Goal: Task Accomplishment & Management: Complete application form

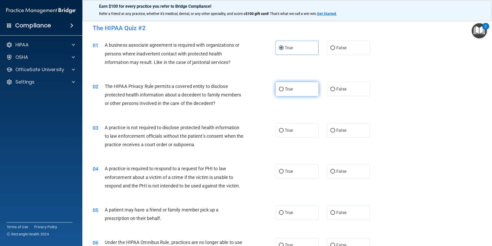
click at [291, 92] on label "True" at bounding box center [297, 89] width 43 height 14
click at [284, 91] on input "True" at bounding box center [281, 89] width 5 height 4
radio input "true"
click at [349, 130] on label "False" at bounding box center [348, 130] width 43 height 14
click at [335, 130] on input "False" at bounding box center [332, 130] width 5 height 4
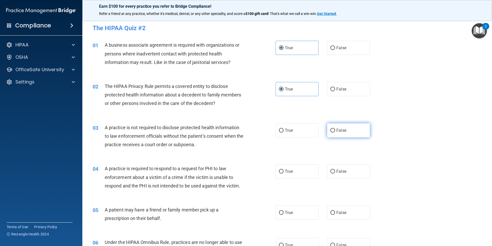
radio input "true"
click at [290, 174] on label "True" at bounding box center [297, 171] width 43 height 14
click at [284, 173] on input "True" at bounding box center [281, 171] width 5 height 4
radio input "true"
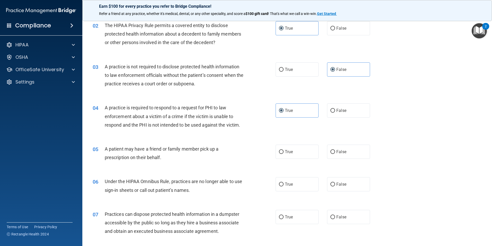
scroll to position [77, 0]
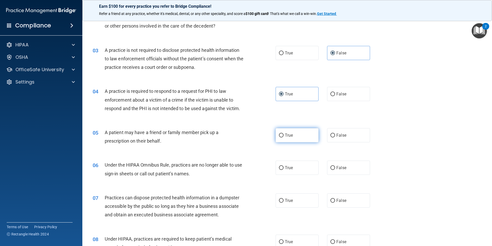
click at [301, 137] on label "True" at bounding box center [297, 135] width 43 height 14
click at [284, 137] on input "True" at bounding box center [281, 135] width 5 height 4
radio input "true"
click at [340, 163] on label "False" at bounding box center [348, 167] width 43 height 14
click at [335, 166] on input "False" at bounding box center [332, 168] width 5 height 4
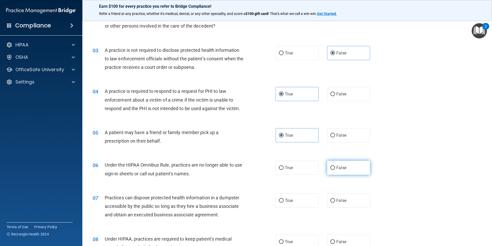
radio input "true"
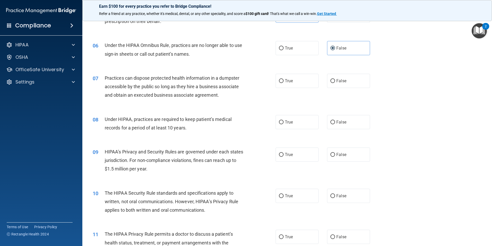
scroll to position [206, 0]
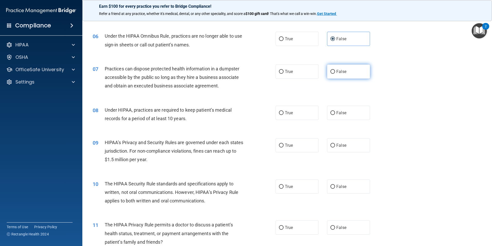
click at [339, 71] on span "False" at bounding box center [341, 71] width 10 height 5
click at [335, 71] on input "False" at bounding box center [332, 72] width 5 height 4
radio input "true"
click at [344, 112] on label "False" at bounding box center [348, 113] width 43 height 14
click at [335, 112] on input "False" at bounding box center [332, 113] width 5 height 4
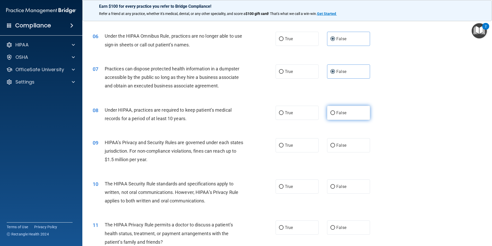
radio input "true"
click at [293, 143] on label "True" at bounding box center [297, 145] width 43 height 14
click at [284, 143] on input "True" at bounding box center [281, 145] width 5 height 4
radio input "true"
click at [279, 186] on input "True" at bounding box center [281, 187] width 5 height 4
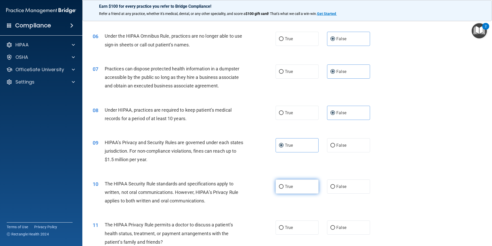
radio input "true"
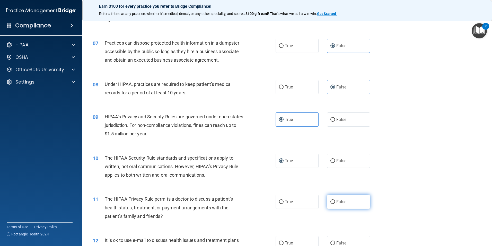
click at [327, 205] on label "False" at bounding box center [348, 201] width 43 height 14
click at [330, 204] on input "False" at bounding box center [332, 202] width 5 height 4
radio input "true"
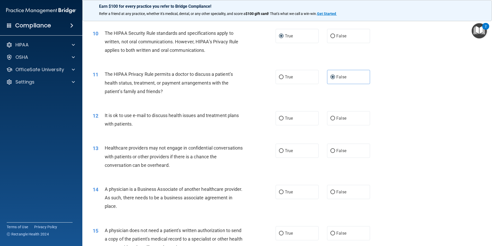
scroll to position [386, 0]
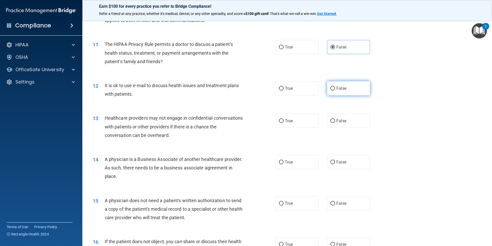
click at [350, 90] on label "False" at bounding box center [348, 88] width 43 height 14
click at [335, 90] on input "False" at bounding box center [332, 88] width 5 height 4
radio input "true"
click at [310, 121] on label "True" at bounding box center [297, 120] width 43 height 14
click at [284, 121] on input "True" at bounding box center [281, 121] width 5 height 4
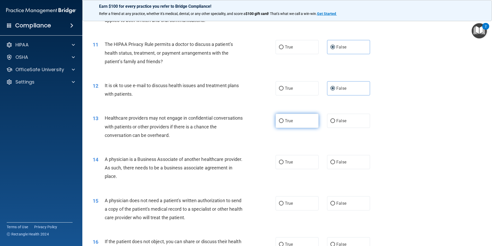
radio input "true"
click at [294, 160] on label "True" at bounding box center [297, 162] width 43 height 14
click at [284, 160] on input "True" at bounding box center [281, 162] width 5 height 4
radio input "true"
click at [359, 203] on label "False" at bounding box center [348, 203] width 43 height 14
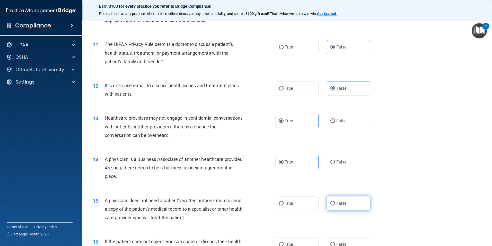
click at [335, 203] on input "False" at bounding box center [332, 203] width 5 height 4
radio input "true"
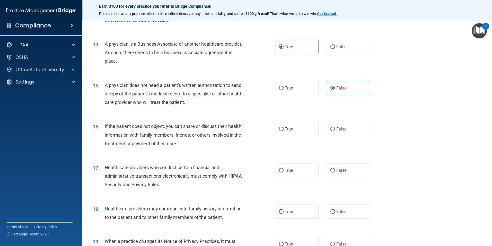
scroll to position [515, 0]
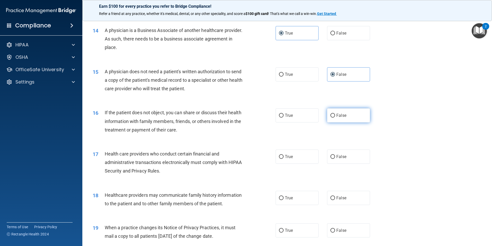
click at [336, 115] on span "False" at bounding box center [341, 115] width 10 height 5
click at [335, 115] on input "False" at bounding box center [332, 115] width 5 height 4
radio input "true"
click at [301, 157] on label "True" at bounding box center [297, 156] width 43 height 14
click at [284, 157] on input "True" at bounding box center [281, 157] width 5 height 4
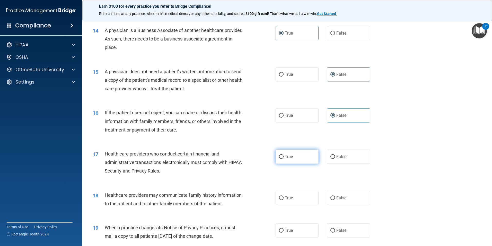
radio input "true"
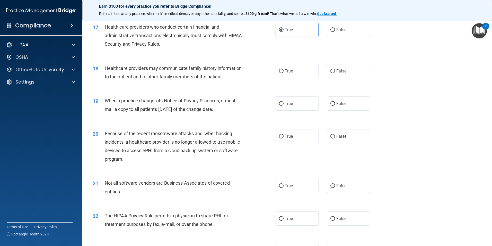
scroll to position [643, 0]
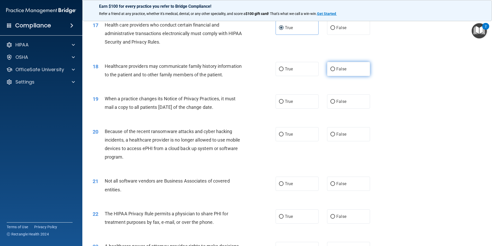
click at [338, 68] on span "False" at bounding box center [341, 68] width 10 height 5
click at [335, 68] on input "False" at bounding box center [332, 69] width 5 height 4
radio input "true"
click at [281, 100] on input "True" at bounding box center [281, 102] width 5 height 4
radio input "true"
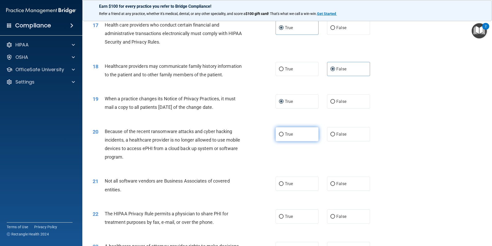
click at [290, 129] on label "True" at bounding box center [297, 134] width 43 height 14
click at [284, 132] on input "True" at bounding box center [281, 134] width 5 height 4
radio input "true"
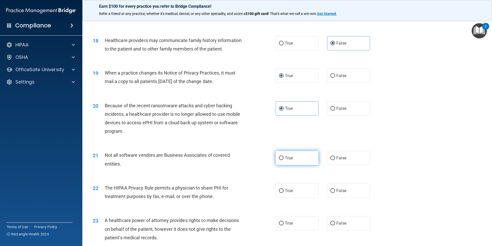
click at [306, 154] on label "True" at bounding box center [297, 158] width 43 height 14
click at [284, 156] on input "True" at bounding box center [281, 158] width 5 height 4
radio input "true"
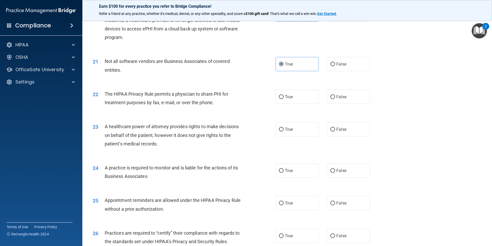
scroll to position [772, 0]
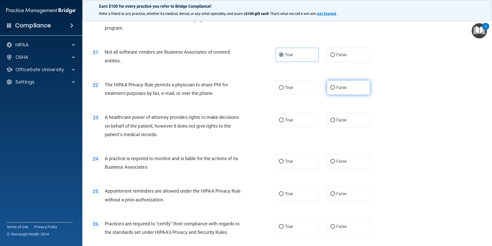
click at [338, 82] on label "False" at bounding box center [348, 87] width 43 height 14
click at [335, 86] on input "False" at bounding box center [332, 88] width 5 height 4
radio input "true"
click at [338, 82] on label "False" at bounding box center [348, 87] width 43 height 14
click at [335, 86] on input "False" at bounding box center [332, 88] width 5 height 4
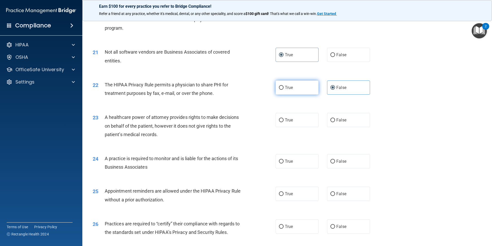
drag, startPoint x: 338, startPoint y: 82, endPoint x: 304, endPoint y: 84, distance: 34.3
click at [304, 84] on label "True" at bounding box center [297, 87] width 43 height 14
click at [284, 86] on input "True" at bounding box center [281, 88] width 5 height 4
radio input "true"
radio input "false"
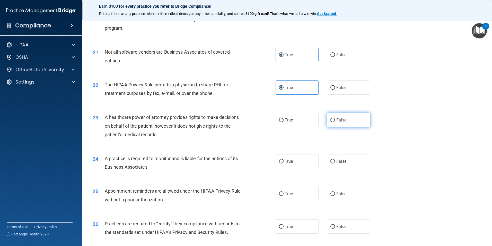
click at [330, 119] on input "False" at bounding box center [332, 120] width 5 height 4
radio input "true"
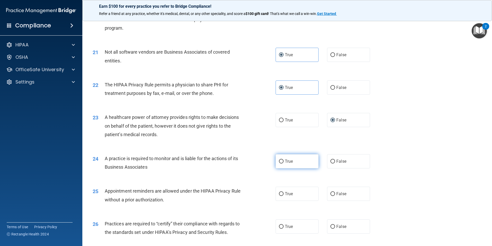
click at [281, 160] on input "True" at bounding box center [281, 161] width 5 height 4
radio input "true"
click at [292, 197] on label "True" at bounding box center [297, 193] width 43 height 14
click at [284, 196] on input "True" at bounding box center [281, 194] width 5 height 4
radio input "true"
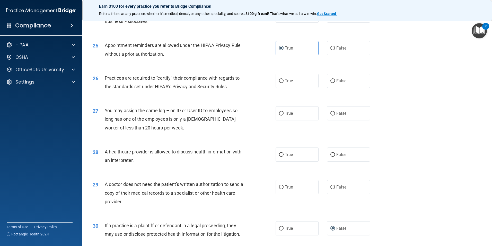
scroll to position [952, 0]
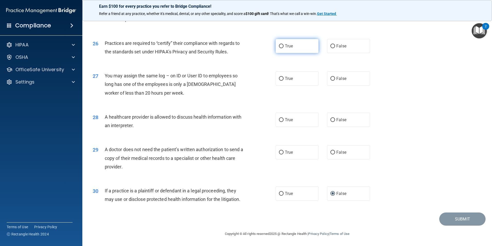
click at [293, 45] on label "True" at bounding box center [297, 46] width 43 height 14
click at [284, 45] on input "True" at bounding box center [281, 46] width 5 height 4
radio input "true"
click at [339, 79] on span "False" at bounding box center [341, 78] width 10 height 5
click at [335, 79] on input "False" at bounding box center [332, 79] width 5 height 4
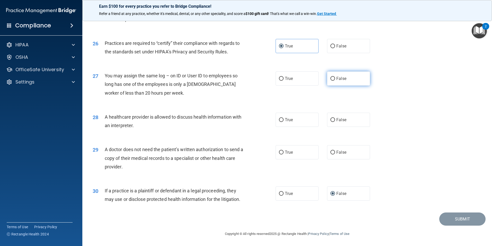
radio input "true"
click at [302, 118] on label "True" at bounding box center [297, 119] width 43 height 14
click at [284, 118] on input "True" at bounding box center [281, 120] width 5 height 4
radio input "true"
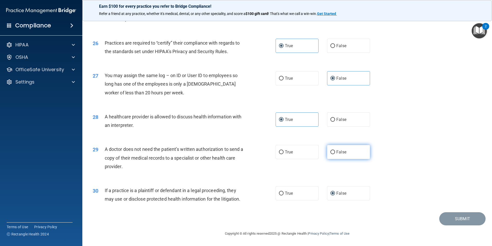
drag, startPoint x: 343, startPoint y: 154, endPoint x: 344, endPoint y: 149, distance: 5.1
click at [344, 153] on span "False" at bounding box center [341, 151] width 10 height 5
click at [335, 153] on input "False" at bounding box center [332, 152] width 5 height 4
radio input "true"
click at [463, 215] on button "Submit" at bounding box center [462, 218] width 46 height 13
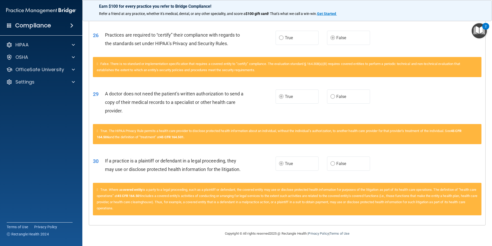
scroll to position [835, 0]
click at [130, 73] on div "False. There is no standard or implementation specification that requires a cov…" at bounding box center [287, 67] width 389 height 20
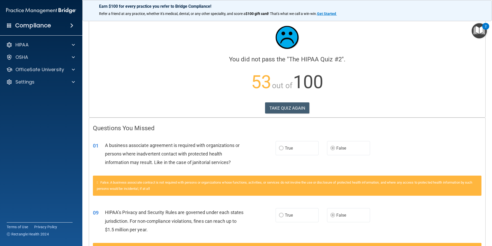
scroll to position [0, 0]
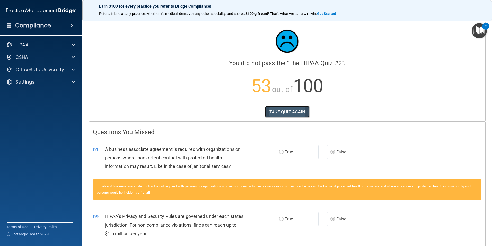
click at [277, 113] on button "TAKE QUIZ AGAIN" at bounding box center [287, 111] width 45 height 11
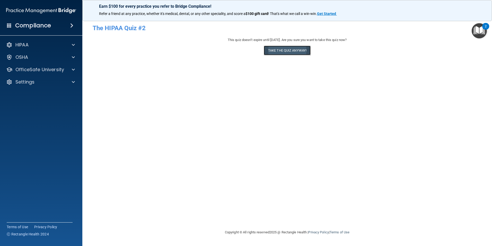
click at [296, 49] on button "Take the quiz anyway!" at bounding box center [287, 51] width 47 height 10
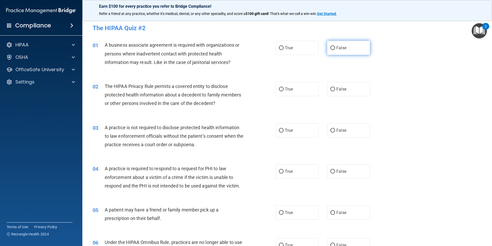
click at [342, 52] on label "False" at bounding box center [348, 48] width 43 height 14
click at [335, 50] on input "False" at bounding box center [332, 48] width 5 height 4
radio input "true"
click at [287, 87] on span "True" at bounding box center [289, 88] width 8 height 5
click at [284, 87] on input "True" at bounding box center [281, 89] width 5 height 4
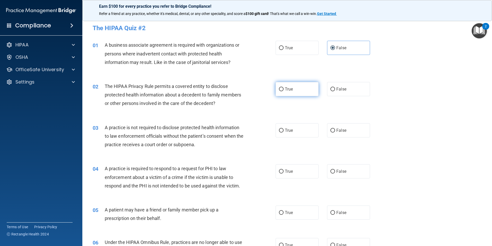
radio input "true"
click at [342, 138] on div "03 A practice is not required to disclose protected health information to law e…" at bounding box center [287, 137] width 397 height 41
click at [344, 130] on label "False" at bounding box center [348, 130] width 43 height 14
click at [335, 130] on input "False" at bounding box center [332, 130] width 5 height 4
radio input "true"
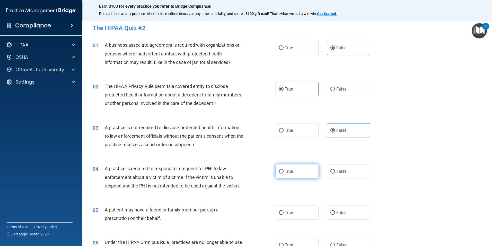
click at [302, 166] on label "True" at bounding box center [297, 171] width 43 height 14
click at [284, 169] on input "True" at bounding box center [281, 171] width 5 height 4
radio input "true"
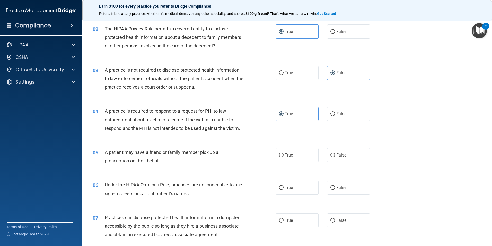
scroll to position [77, 0]
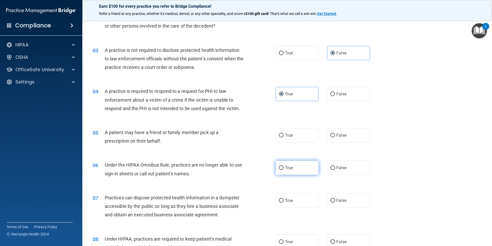
click at [301, 167] on label "True" at bounding box center [297, 167] width 43 height 14
click at [284, 167] on input "True" at bounding box center [281, 168] width 5 height 4
radio input "true"
click at [299, 134] on label "True" at bounding box center [297, 135] width 43 height 14
click at [284, 134] on input "True" at bounding box center [281, 135] width 5 height 4
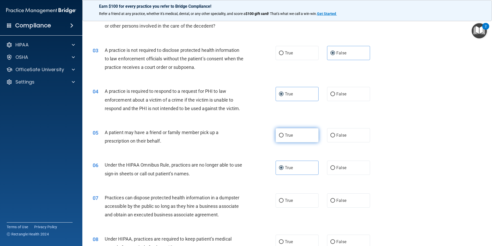
radio input "true"
click at [334, 164] on label "False" at bounding box center [348, 167] width 43 height 14
click at [334, 166] on input "False" at bounding box center [332, 168] width 5 height 4
radio input "true"
radio input "false"
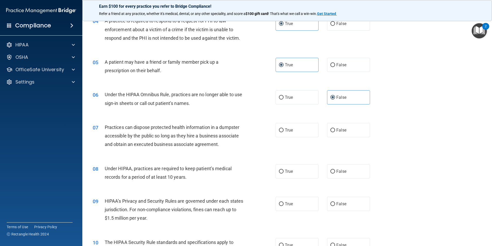
scroll to position [154, 0]
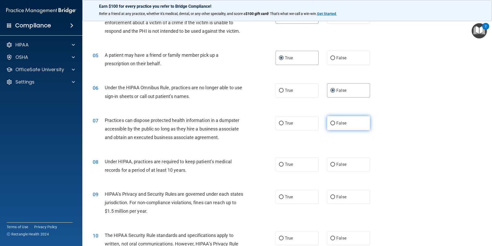
click at [355, 119] on label "False" at bounding box center [348, 123] width 43 height 14
click at [335, 121] on input "False" at bounding box center [332, 123] width 5 height 4
radio input "true"
click at [345, 167] on label "False" at bounding box center [348, 164] width 43 height 14
click at [335, 166] on input "False" at bounding box center [332, 164] width 5 height 4
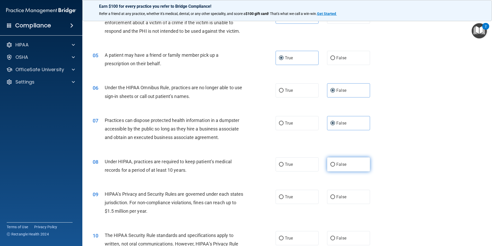
radio input "true"
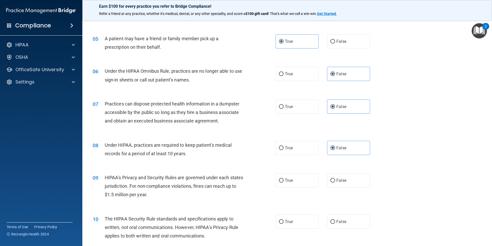
scroll to position [180, 0]
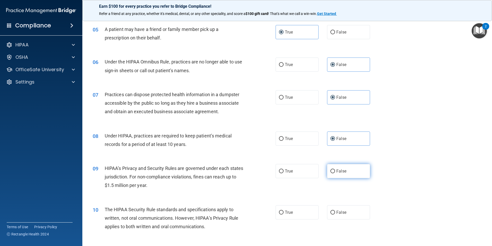
click at [337, 164] on label "False" at bounding box center [348, 171] width 43 height 14
click at [335, 169] on input "False" at bounding box center [332, 171] width 5 height 4
radio input "true"
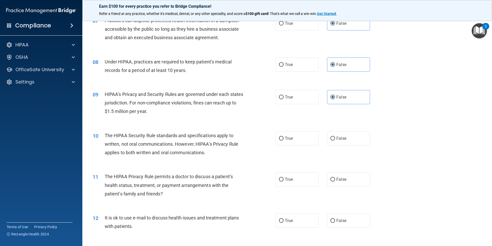
scroll to position [257, 0]
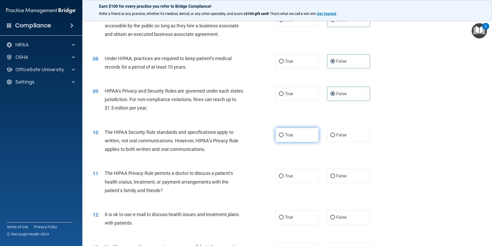
click at [291, 133] on span "True" at bounding box center [289, 134] width 8 height 5
click at [284, 133] on input "True" at bounding box center [281, 135] width 5 height 4
radio input "true"
click at [293, 178] on label "True" at bounding box center [297, 176] width 43 height 14
click at [284, 178] on input "True" at bounding box center [281, 176] width 5 height 4
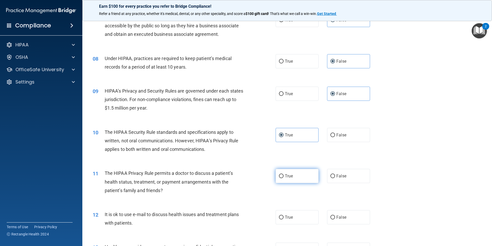
radio input "true"
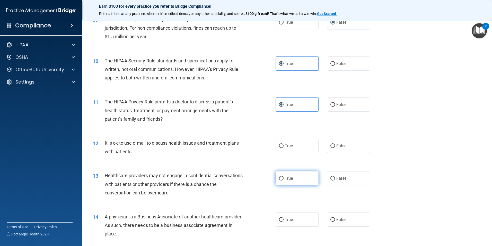
scroll to position [335, 0]
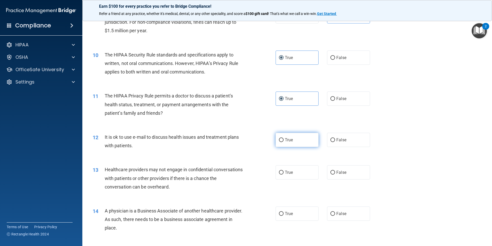
click at [291, 140] on span "True" at bounding box center [289, 139] width 8 height 5
click at [284, 140] on input "True" at bounding box center [281, 140] width 5 height 4
radio input "true"
click at [338, 174] on span "False" at bounding box center [341, 172] width 10 height 5
click at [335, 174] on input "False" at bounding box center [332, 172] width 5 height 4
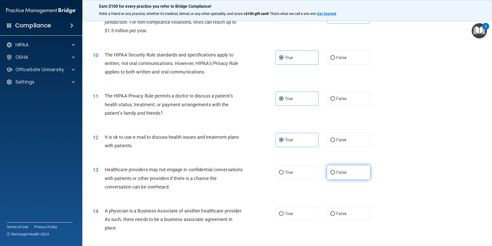
radio input "true"
click at [335, 209] on label "False" at bounding box center [348, 213] width 43 height 14
click at [335, 212] on input "False" at bounding box center [332, 214] width 5 height 4
radio input "true"
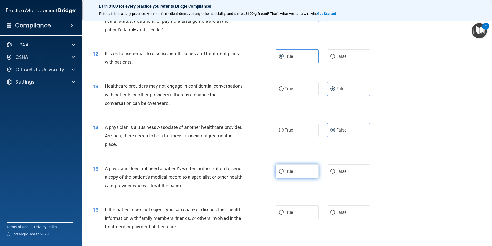
scroll to position [438, 0]
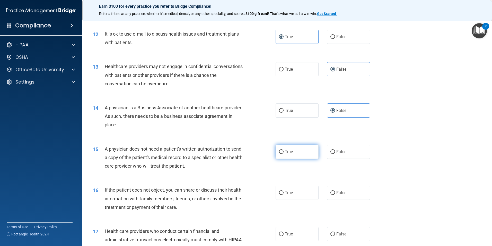
click at [296, 156] on label "True" at bounding box center [297, 151] width 43 height 14
click at [284, 154] on input "True" at bounding box center [281, 152] width 5 height 4
radio input "true"
click at [301, 189] on label "True" at bounding box center [297, 192] width 43 height 14
click at [284, 191] on input "True" at bounding box center [281, 193] width 5 height 4
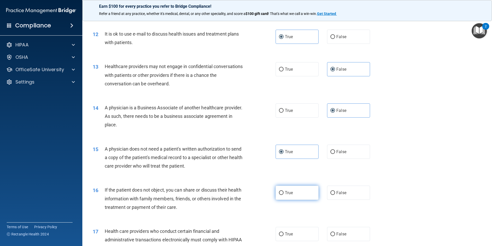
radio input "true"
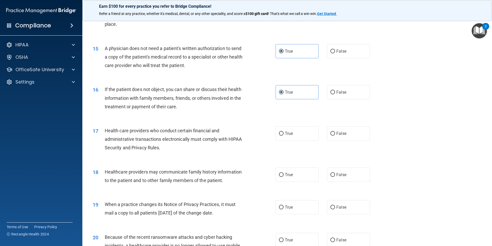
scroll to position [540, 0]
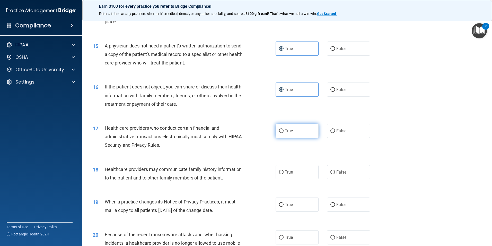
click at [295, 127] on label "True" at bounding box center [297, 131] width 43 height 14
click at [284, 129] on input "True" at bounding box center [281, 131] width 5 height 4
radio input "true"
click at [341, 178] on label "False" at bounding box center [348, 172] width 43 height 14
click at [335, 174] on input "False" at bounding box center [332, 172] width 5 height 4
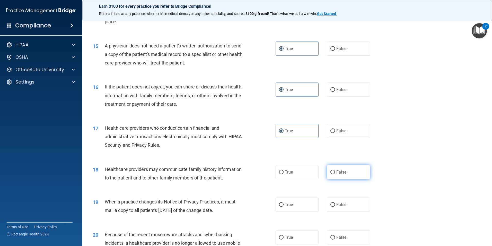
radio input "true"
click at [343, 202] on span "False" at bounding box center [341, 204] width 10 height 5
click at [335, 203] on input "False" at bounding box center [332, 205] width 5 height 4
radio input "true"
click at [340, 234] on label "False" at bounding box center [348, 237] width 43 height 14
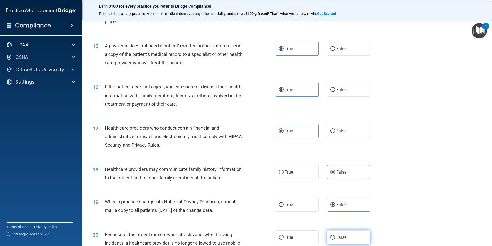
click at [335, 235] on input "False" at bounding box center [332, 237] width 5 height 4
radio input "true"
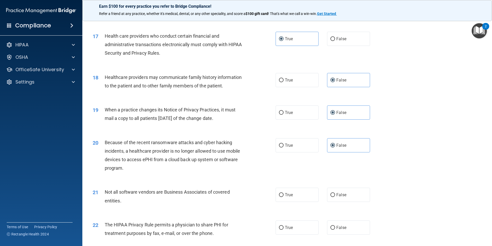
scroll to position [643, 0]
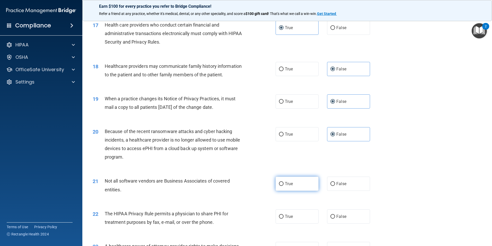
click at [299, 181] on label "True" at bounding box center [297, 183] width 43 height 14
click at [284, 182] on input "True" at bounding box center [281, 184] width 5 height 4
radio input "true"
click at [292, 213] on label "True" at bounding box center [297, 216] width 43 height 14
click at [284, 214] on input "True" at bounding box center [281, 216] width 5 height 4
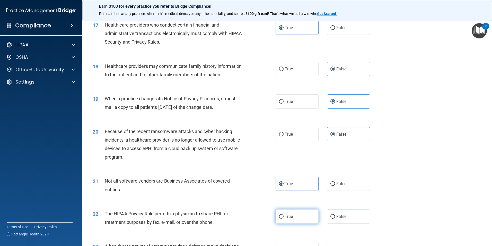
radio input "true"
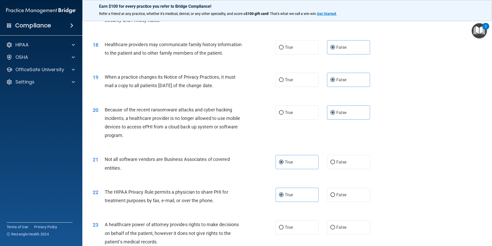
scroll to position [695, 0]
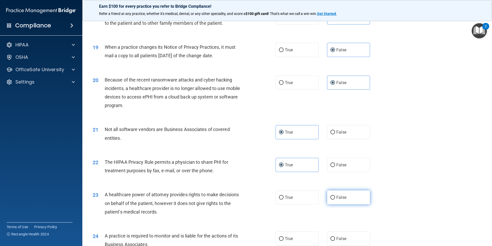
click at [330, 198] on input "False" at bounding box center [332, 197] width 5 height 4
radio input "true"
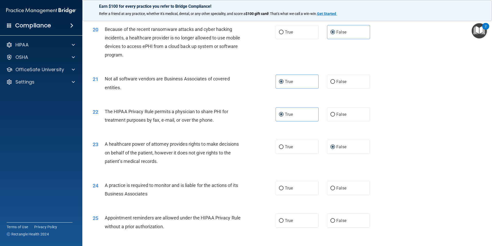
scroll to position [746, 0]
click at [341, 189] on span "False" at bounding box center [341, 186] width 10 height 5
click at [335, 189] on input "False" at bounding box center [332, 187] width 5 height 4
radio input "true"
click at [300, 217] on label "True" at bounding box center [297, 219] width 43 height 14
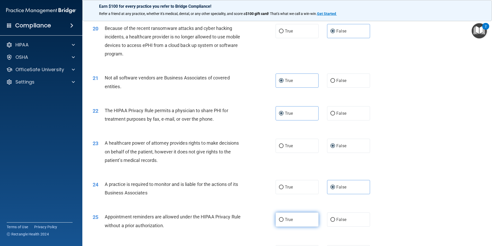
click at [284, 217] on input "True" at bounding box center [281, 219] width 5 height 4
radio input "true"
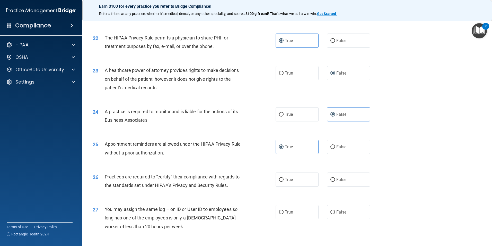
scroll to position [824, 0]
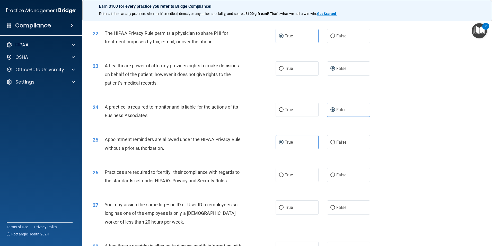
drag, startPoint x: 339, startPoint y: 178, endPoint x: 338, endPoint y: 182, distance: 4.2
click at [339, 179] on label "False" at bounding box center [348, 175] width 43 height 14
click at [335, 177] on input "False" at bounding box center [332, 175] width 5 height 4
radio input "true"
click at [333, 206] on label "False" at bounding box center [348, 207] width 43 height 14
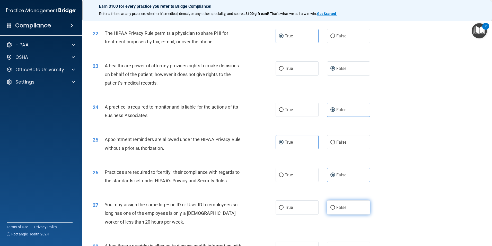
click at [333, 206] on input "False" at bounding box center [332, 207] width 5 height 4
radio input "true"
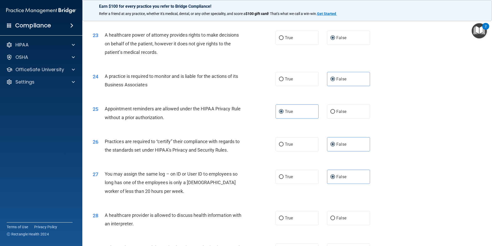
scroll to position [901, 0]
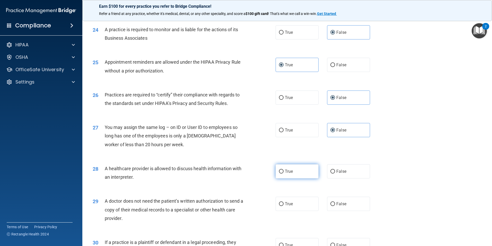
click at [303, 177] on label "True" at bounding box center [297, 171] width 43 height 14
click at [284, 173] on input "True" at bounding box center [281, 171] width 5 height 4
radio input "true"
click at [312, 200] on label "True" at bounding box center [297, 203] width 43 height 14
click at [284, 202] on input "True" at bounding box center [281, 204] width 5 height 4
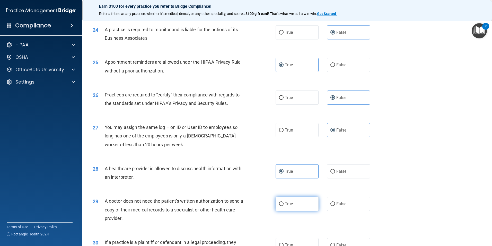
radio input "true"
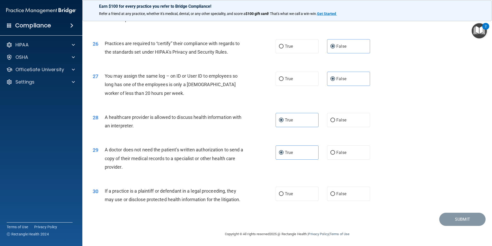
scroll to position [952, 0]
click at [334, 189] on label "False" at bounding box center [348, 193] width 43 height 14
click at [334, 191] on input "False" at bounding box center [332, 193] width 5 height 4
radio input "true"
click at [474, 211] on div "30 If a practice is a plaintiff or defendant in a legal proceeding, they may us…" at bounding box center [287, 195] width 397 height 32
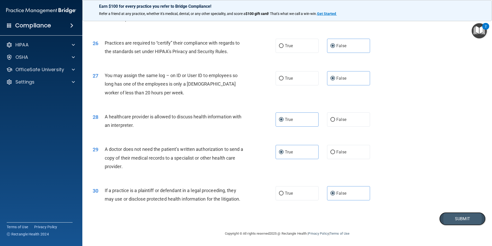
click at [472, 216] on button "Submit" at bounding box center [462, 218] width 46 height 13
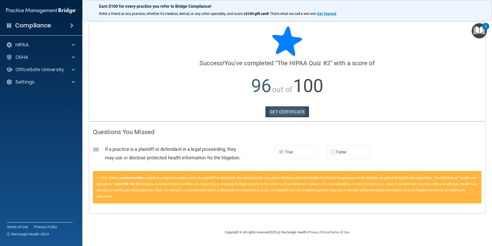
click at [282, 109] on link "GET CERTIFICATE" at bounding box center [287, 111] width 44 height 11
click at [74, 71] on span at bounding box center [73, 69] width 3 height 6
click at [39, 82] on p "HIPAA Training" at bounding box center [24, 81] width 42 height 5
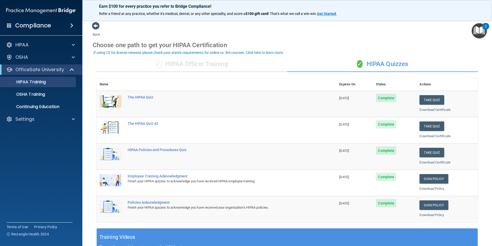
click at [174, 103] on td "The HIPAA Quiz" at bounding box center [231, 104] width 212 height 26
click at [421, 150] on button "Take Quiz" at bounding box center [431, 152] width 25 height 10
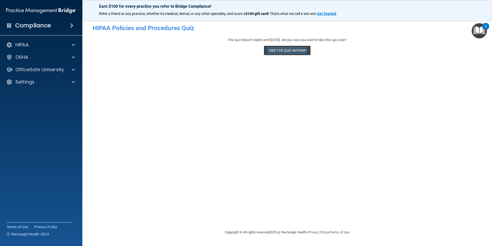
click at [297, 49] on button "Take the quiz anyway!" at bounding box center [287, 51] width 47 height 10
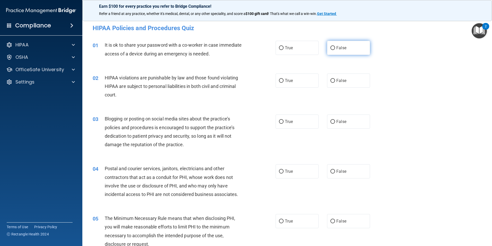
click at [336, 47] on span "False" at bounding box center [341, 47] width 10 height 5
click at [334, 47] on input "False" at bounding box center [332, 48] width 5 height 4
radio input "true"
click at [293, 78] on label "True" at bounding box center [297, 80] width 43 height 14
click at [284, 79] on input "True" at bounding box center [281, 81] width 5 height 4
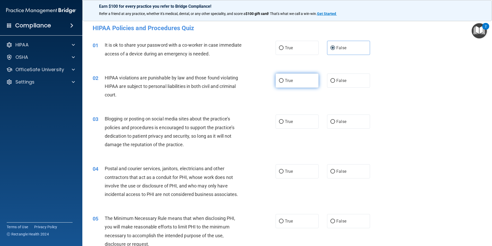
radio input "true"
click at [299, 121] on label "True" at bounding box center [297, 121] width 43 height 14
click at [284, 121] on input "True" at bounding box center [281, 122] width 5 height 4
radio input "true"
click at [336, 175] on label "False" at bounding box center [348, 171] width 43 height 14
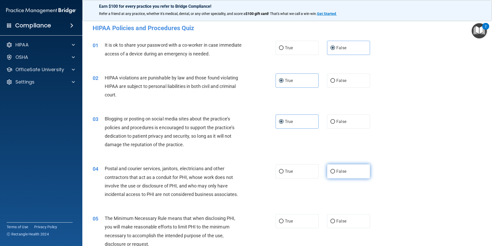
click at [335, 173] on input "False" at bounding box center [332, 171] width 5 height 4
radio input "true"
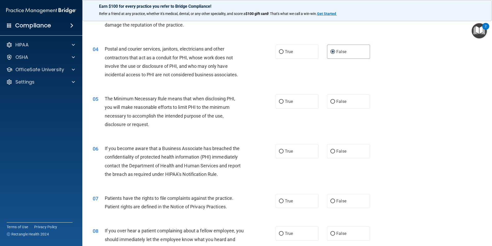
scroll to position [129, 0]
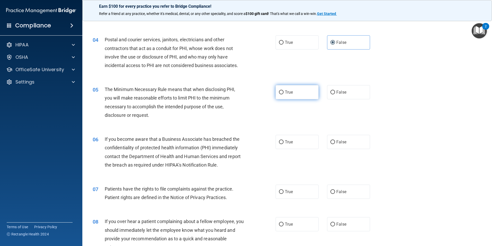
click at [285, 94] on span "True" at bounding box center [289, 92] width 8 height 5
click at [284, 94] on input "True" at bounding box center [281, 92] width 5 height 4
radio input "true"
click at [285, 143] on span "True" at bounding box center [289, 141] width 8 height 5
click at [284, 143] on input "True" at bounding box center [281, 142] width 5 height 4
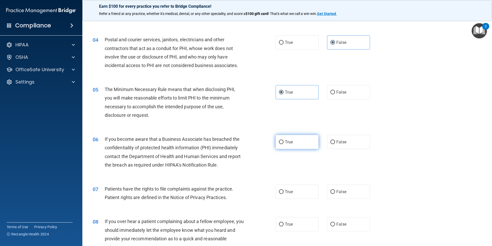
radio input "true"
click at [295, 189] on label "True" at bounding box center [297, 191] width 43 height 14
click at [284, 190] on input "True" at bounding box center [281, 192] width 5 height 4
radio input "true"
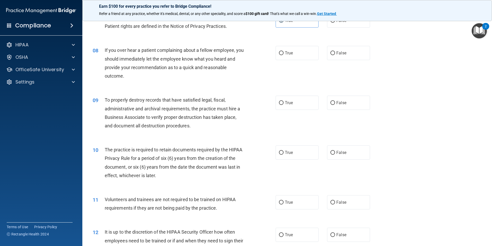
scroll to position [309, 0]
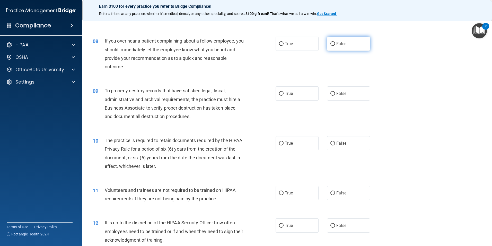
click at [343, 41] on span "False" at bounding box center [341, 43] width 10 height 5
click at [335, 42] on input "False" at bounding box center [332, 44] width 5 height 4
radio input "true"
click at [295, 90] on label "True" at bounding box center [297, 93] width 43 height 14
click at [284, 92] on input "True" at bounding box center [281, 94] width 5 height 4
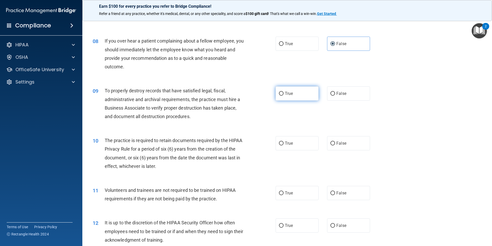
radio input "true"
click at [299, 144] on label "True" at bounding box center [297, 143] width 43 height 14
click at [284, 144] on input "True" at bounding box center [281, 143] width 5 height 4
radio input "true"
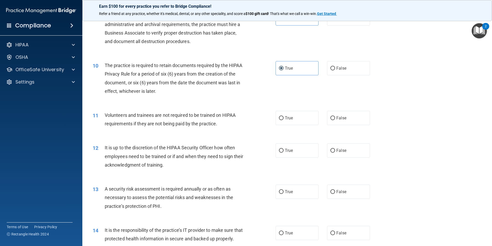
scroll to position [438, 0]
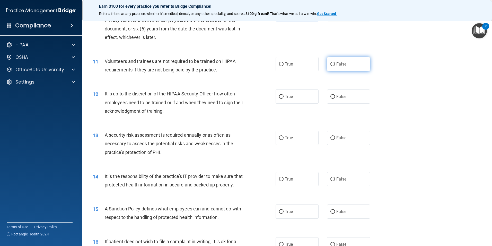
click at [338, 65] on span "False" at bounding box center [341, 64] width 10 height 5
click at [335, 65] on input "False" at bounding box center [332, 64] width 5 height 4
radio input "true"
click at [333, 101] on label "False" at bounding box center [348, 96] width 43 height 14
click at [333, 99] on input "False" at bounding box center [332, 97] width 5 height 4
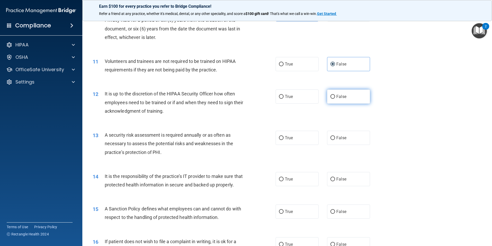
radio input "true"
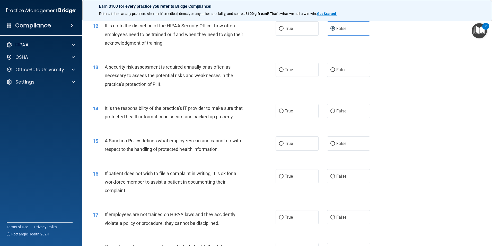
scroll to position [515, 0]
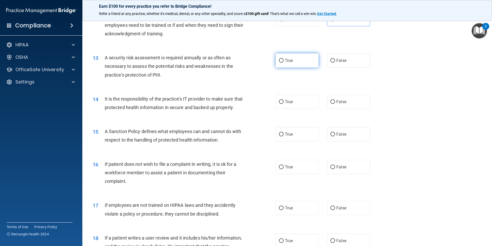
click at [297, 62] on label "True" at bounding box center [297, 60] width 43 height 14
click at [284, 62] on input "True" at bounding box center [281, 61] width 5 height 4
radio input "true"
click at [295, 107] on label "True" at bounding box center [297, 101] width 43 height 14
click at [284, 104] on input "True" at bounding box center [281, 102] width 5 height 4
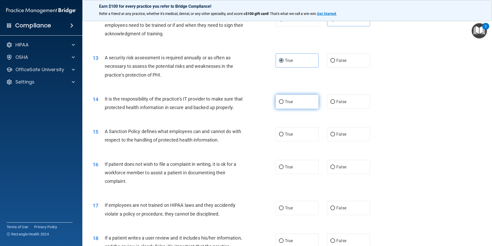
radio input "true"
click at [287, 141] on label "True" at bounding box center [297, 134] width 43 height 14
click at [284, 136] on input "True" at bounding box center [281, 134] width 5 height 4
radio input "true"
click at [298, 174] on label "True" at bounding box center [297, 167] width 43 height 14
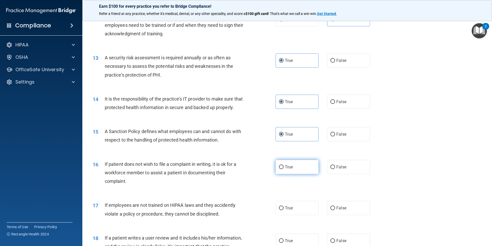
click at [284, 169] on input "True" at bounding box center [281, 167] width 5 height 4
radio input "true"
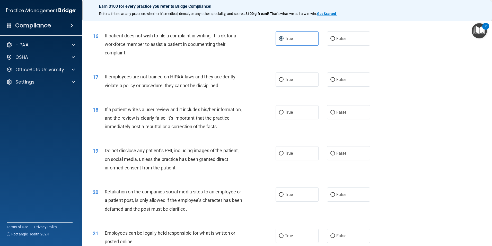
scroll to position [643, 0]
click at [345, 86] on label "False" at bounding box center [348, 79] width 43 height 14
click at [335, 81] on input "False" at bounding box center [332, 79] width 5 height 4
radio input "true"
click at [357, 119] on label "False" at bounding box center [348, 111] width 43 height 14
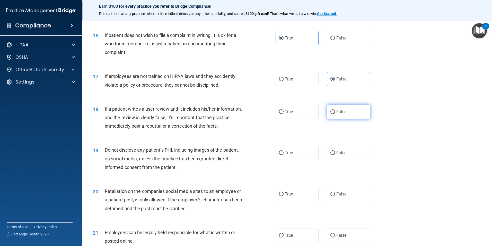
click at [335, 114] on input "False" at bounding box center [332, 112] width 5 height 4
radio input "true"
click at [285, 155] on span "True" at bounding box center [289, 152] width 8 height 5
click at [284, 155] on input "True" at bounding box center [281, 153] width 5 height 4
radio input "true"
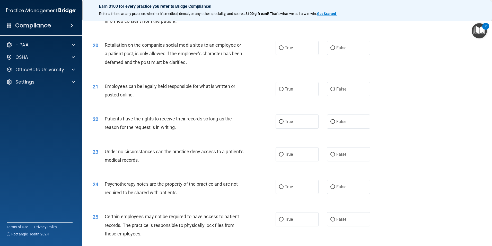
scroll to position [798, 0]
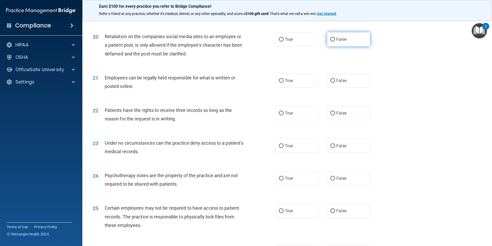
click at [339, 42] on span "False" at bounding box center [341, 39] width 10 height 5
click at [335, 41] on input "False" at bounding box center [332, 40] width 5 height 4
radio input "true"
click at [287, 88] on label "True" at bounding box center [297, 80] width 43 height 14
click at [284, 83] on input "True" at bounding box center [281, 81] width 5 height 4
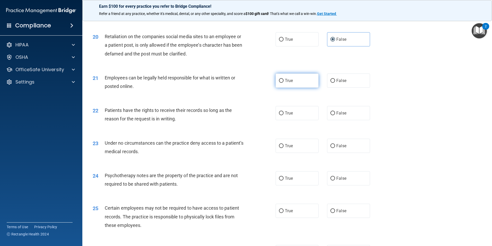
radio input "true"
click at [282, 120] on label "True" at bounding box center [297, 113] width 43 height 14
click at [282, 115] on input "True" at bounding box center [281, 113] width 5 height 4
radio input "true"
click at [309, 153] on label "True" at bounding box center [297, 145] width 43 height 14
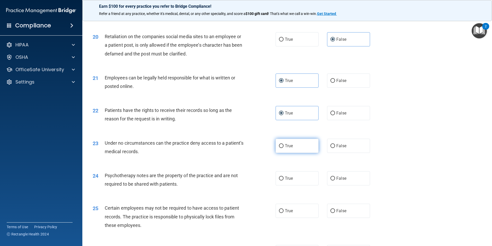
click at [284, 148] on input "True" at bounding box center [281, 146] width 5 height 4
radio input "true"
click at [343, 180] on span "False" at bounding box center [341, 178] width 10 height 5
click at [335, 180] on input "False" at bounding box center [332, 178] width 5 height 4
radio input "true"
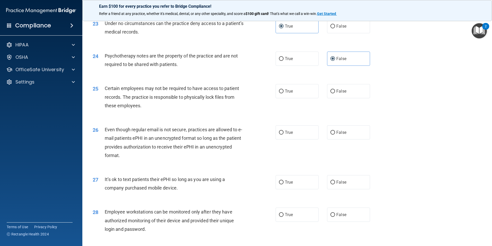
scroll to position [926, 0]
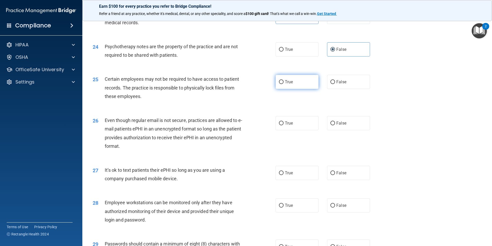
click at [297, 89] on label "True" at bounding box center [297, 82] width 43 height 14
click at [284, 84] on input "True" at bounding box center [281, 82] width 5 height 4
radio input "true"
click at [354, 130] on label "False" at bounding box center [348, 123] width 43 height 14
click at [335, 125] on input "False" at bounding box center [332, 123] width 5 height 4
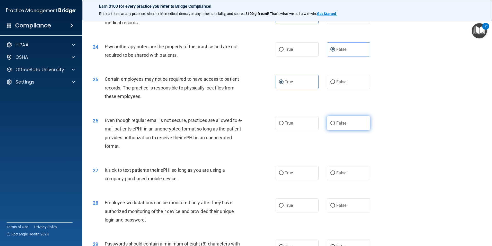
radio input "true"
click at [347, 180] on label "False" at bounding box center [348, 172] width 43 height 14
click at [335, 175] on input "False" at bounding box center [332, 173] width 5 height 4
radio input "true"
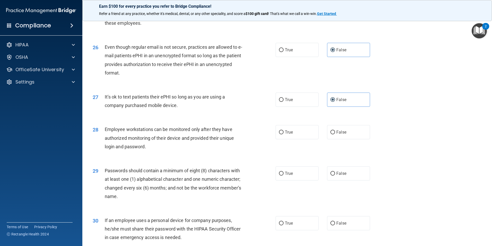
scroll to position [1029, 0]
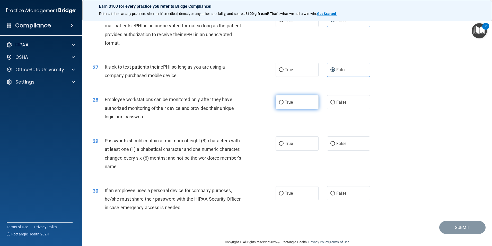
click at [276, 109] on label "True" at bounding box center [297, 102] width 43 height 14
click at [279, 104] on input "True" at bounding box center [281, 102] width 5 height 4
radio input "true"
click at [279, 145] on input "True" at bounding box center [281, 144] width 5 height 4
radio input "true"
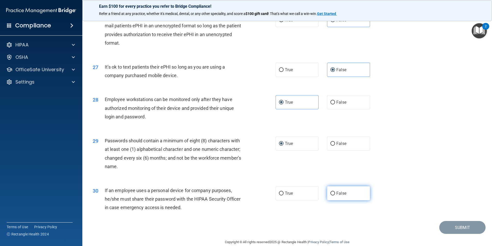
click at [342, 195] on span "False" at bounding box center [341, 192] width 10 height 5
click at [335, 195] on input "False" at bounding box center [332, 193] width 5 height 4
radio input "true"
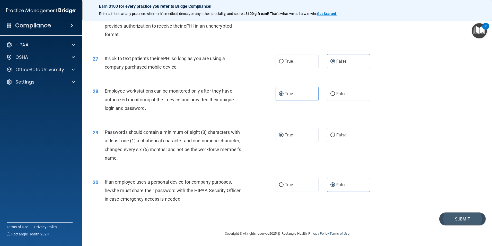
scroll to position [1046, 0]
click at [457, 213] on button "Submit" at bounding box center [462, 218] width 46 height 13
